Goal: Information Seeking & Learning: Learn about a topic

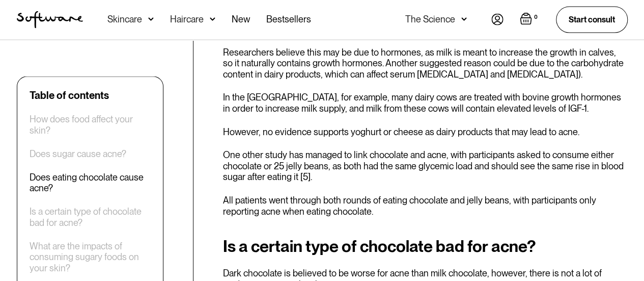
scroll to position [995, 0]
drag, startPoint x: 341, startPoint y: 148, endPoint x: 394, endPoint y: 196, distance: 71.0
click at [394, 196] on div "Does eating chocolate cause acne? In the 1960s, several research groups, includ…" at bounding box center [425, 24] width 405 height 382
click at [394, 196] on p "All patients went through both rounds of eating chocolate and jelly beans, with…" at bounding box center [425, 205] width 405 height 22
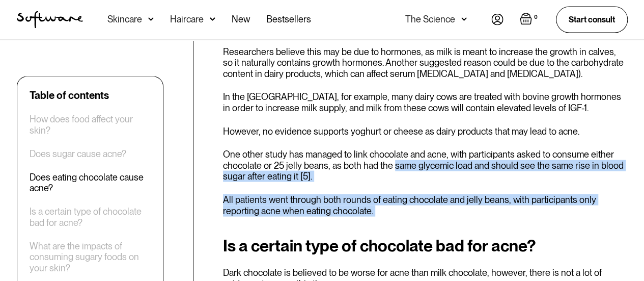
drag, startPoint x: 394, startPoint y: 196, endPoint x: 400, endPoint y: 149, distance: 47.2
click at [400, 149] on div "Does eating chocolate cause acne? In the 1960s, several research groups, includ…" at bounding box center [425, 24] width 405 height 382
click at [400, 149] on p "One other study has managed to link chocolate and acne, with participants asked…" at bounding box center [425, 165] width 405 height 33
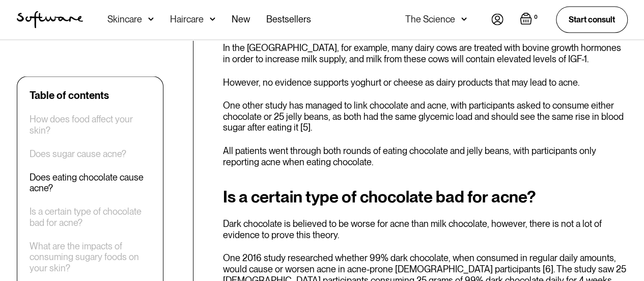
scroll to position [1080, 0]
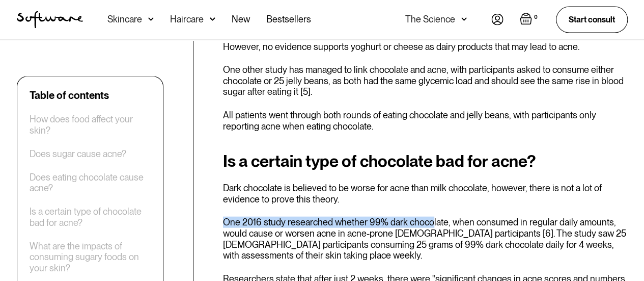
drag, startPoint x: 408, startPoint y: 184, endPoint x: 429, endPoint y: 212, distance: 35.3
click at [429, 216] on p "One 2016 study researched whether 99% dark chocolate, when consumed in regular …" at bounding box center [425, 238] width 405 height 44
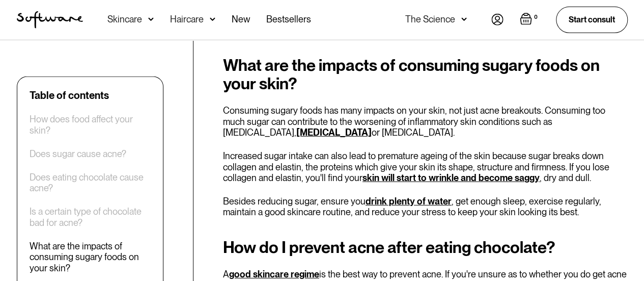
scroll to position [1475, 0]
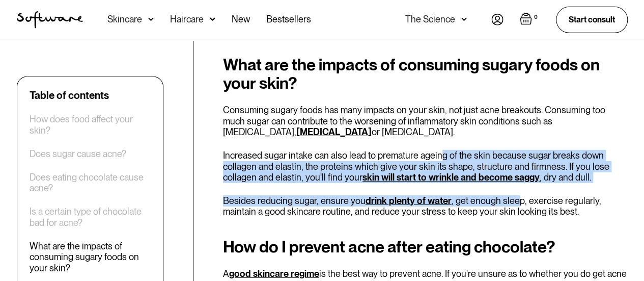
drag, startPoint x: 437, startPoint y: 130, endPoint x: 514, endPoint y: 192, distance: 98.5
click at [514, 192] on div "What are the impacts of consuming sugary foods on your skin? Consuming sugary f…" at bounding box center [425, 136] width 405 height 161
click at [514, 195] on p "Besides reducing sugar, ensure you drink plenty of water , get enough sleep, ex…" at bounding box center [425, 206] width 405 height 22
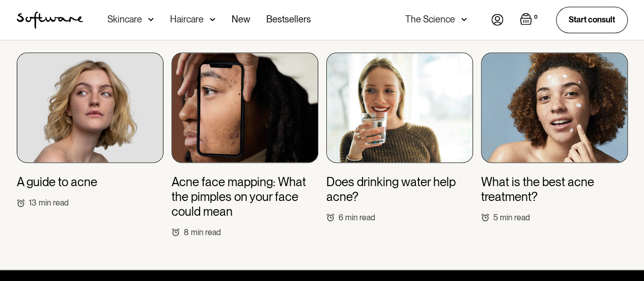
scroll to position [2588, 0]
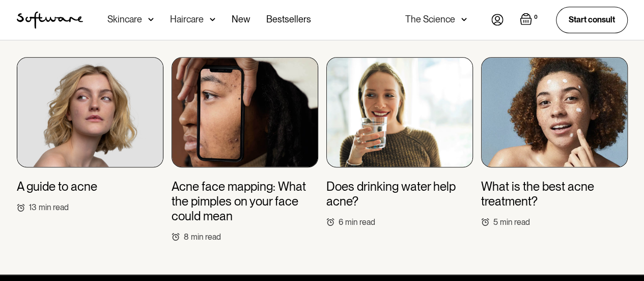
click at [402, 180] on h3 "Does drinking water help acne?" at bounding box center [399, 194] width 147 height 30
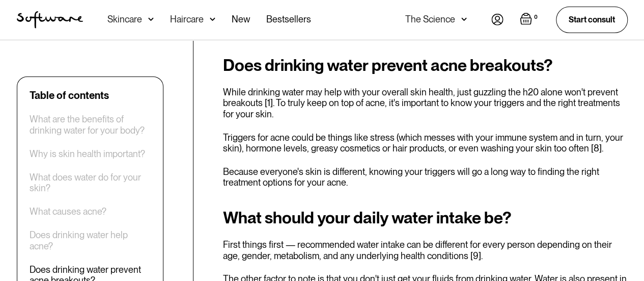
scroll to position [1619, 0]
